Goal: Task Accomplishment & Management: Use online tool/utility

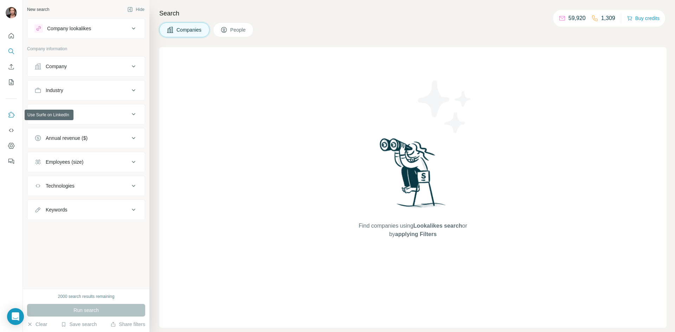
click at [11, 115] on icon "Use Surfe on LinkedIn" at bounding box center [11, 114] width 7 height 7
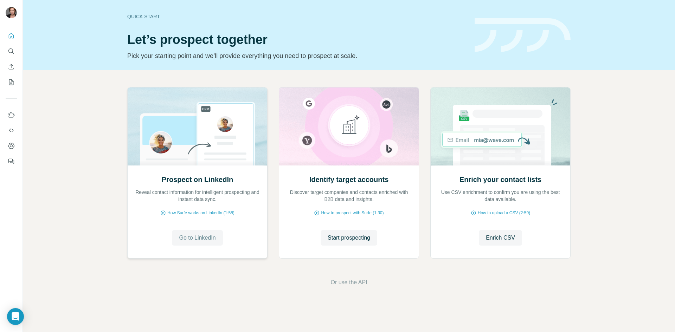
click at [200, 242] on span "Go to LinkedIn" at bounding box center [197, 238] width 37 height 8
